Goal: Navigation & Orientation: Find specific page/section

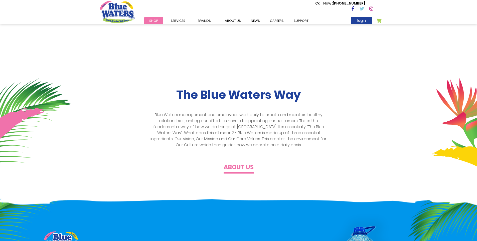
scroll to position [75, 0]
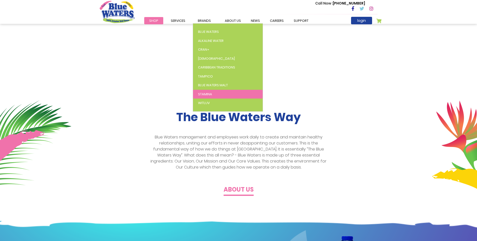
click at [205, 96] on span "Stamina" at bounding box center [205, 94] width 14 height 5
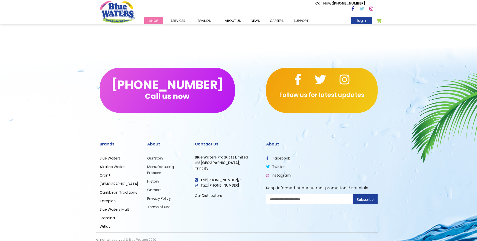
scroll to position [644, 0]
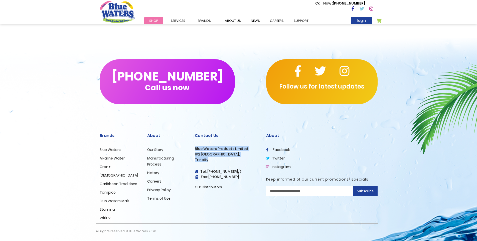
drag, startPoint x: 207, startPoint y: 161, endPoint x: 196, endPoint y: 147, distance: 17.6
click at [196, 147] on div "Contact Us Blue Waters Products Limited #2 Orange Grove Estate, Trincity Tel: (…" at bounding box center [227, 161] width 64 height 57
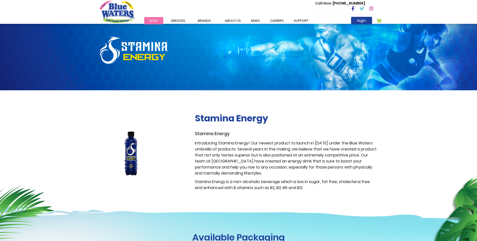
scroll to position [0, 0]
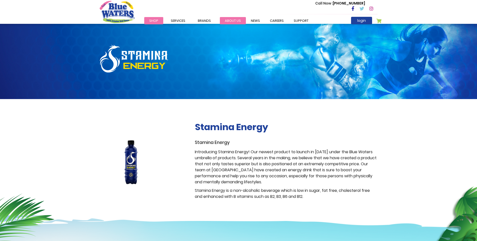
click at [230, 19] on link "about us" at bounding box center [233, 20] width 26 height 7
